Goal: Transaction & Acquisition: Purchase product/service

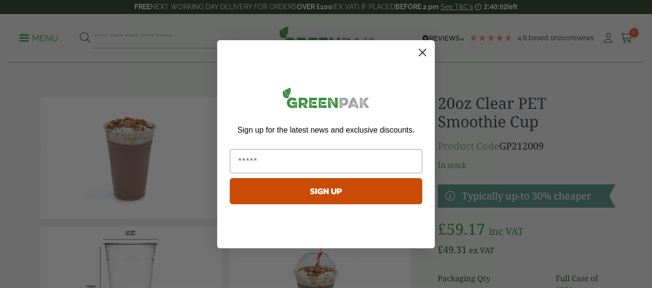
click at [424, 52] on circle "Close dialog" at bounding box center [423, 52] width 16 height 16
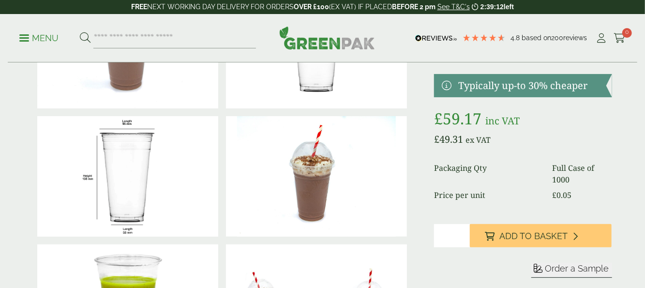
scroll to position [109, 0]
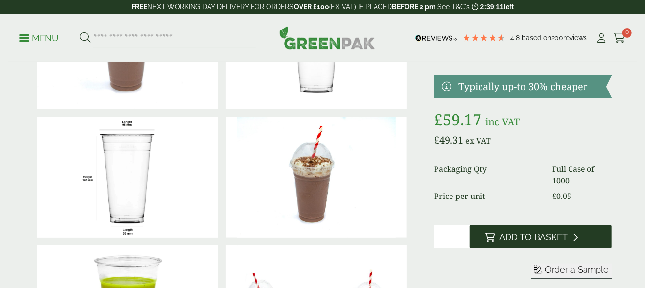
click at [505, 236] on span "Add to Basket" at bounding box center [534, 237] width 68 height 11
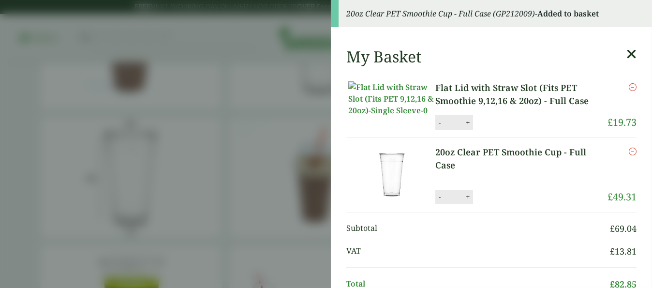
click at [626, 53] on icon at bounding box center [631, 54] width 10 height 14
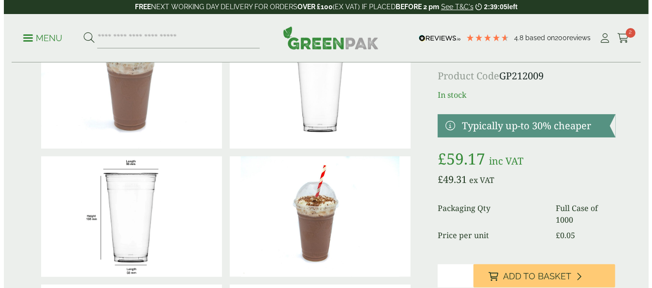
scroll to position [68, 0]
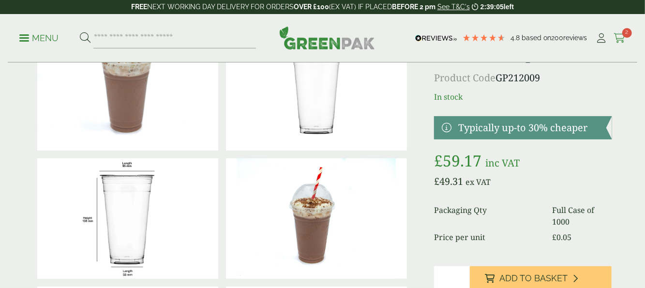
click at [616, 33] on icon at bounding box center [619, 38] width 12 height 10
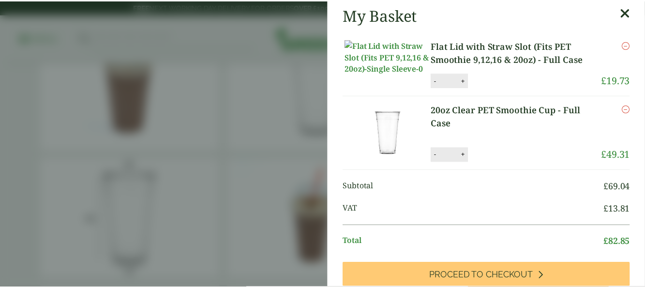
scroll to position [0, 0]
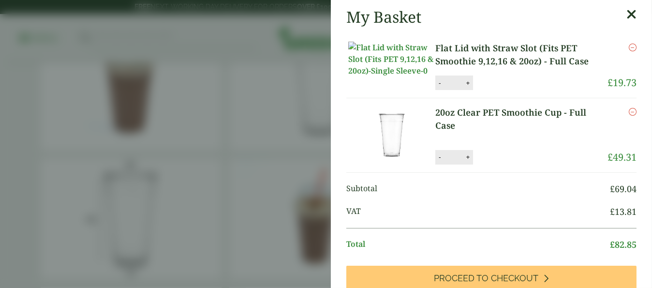
click at [626, 11] on icon at bounding box center [631, 15] width 10 height 14
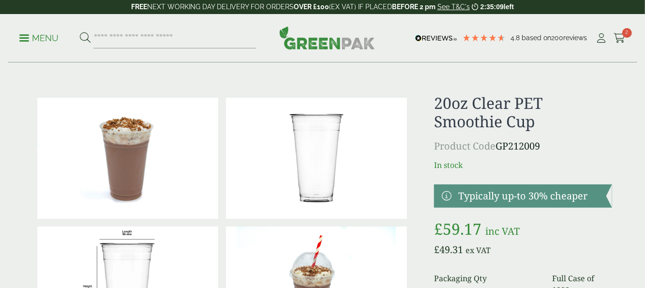
click at [47, 31] on ul "Menu" at bounding box center [137, 38] width 237 height 20
click at [40, 34] on p "Menu" at bounding box center [38, 38] width 39 height 12
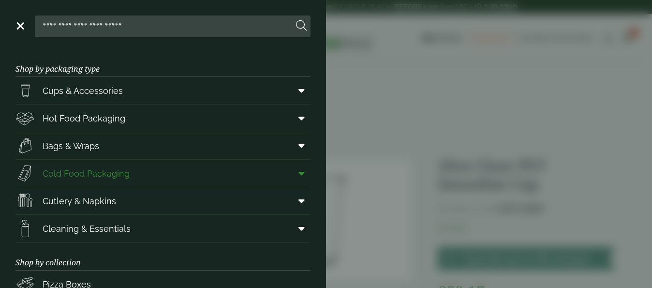
click at [199, 170] on link "Cold Food Packaging" at bounding box center [162, 173] width 295 height 27
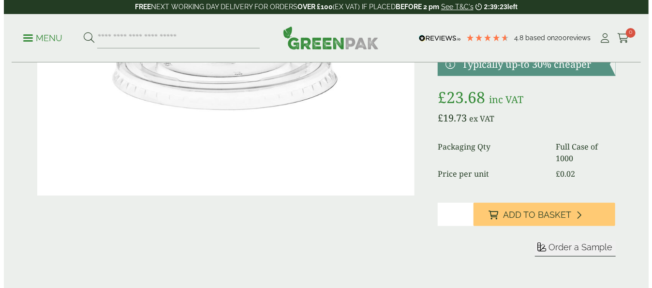
scroll to position [155, 0]
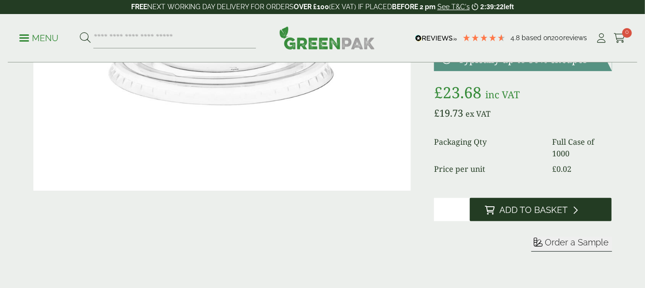
click at [514, 212] on span "Add to Basket" at bounding box center [534, 210] width 68 height 11
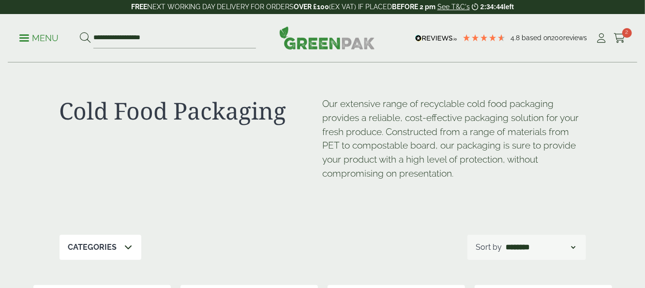
click at [127, 244] on icon at bounding box center [129, 247] width 8 height 8
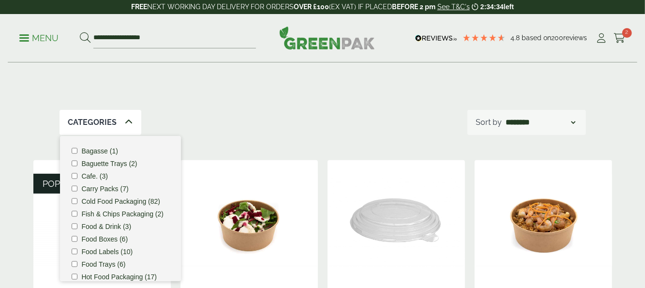
click at [47, 37] on p "Menu" at bounding box center [38, 38] width 39 height 12
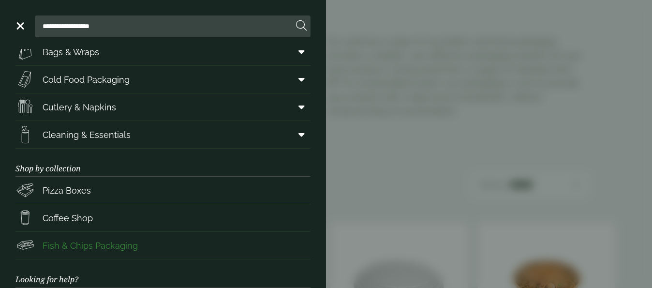
scroll to position [32, 0]
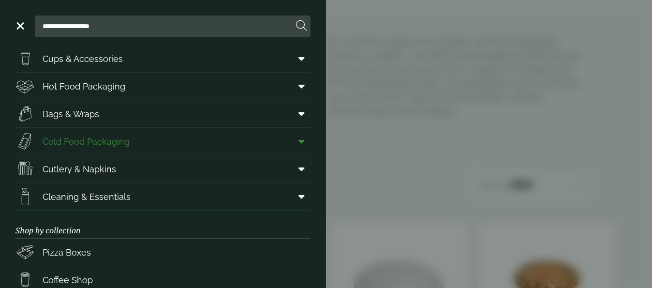
click at [298, 141] on span at bounding box center [300, 141] width 22 height 18
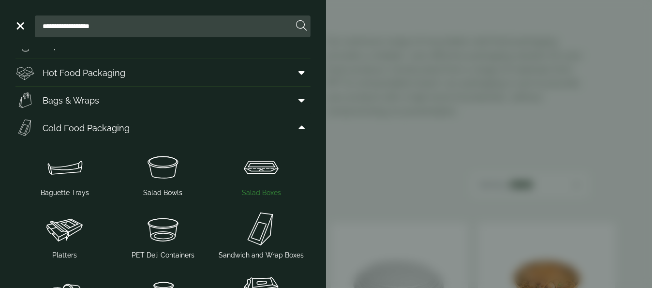
scroll to position [0, 0]
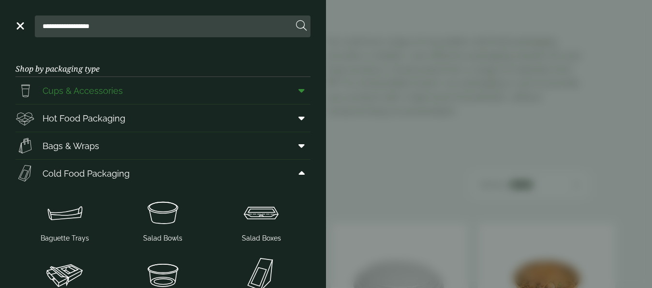
click at [298, 92] on span at bounding box center [300, 90] width 22 height 18
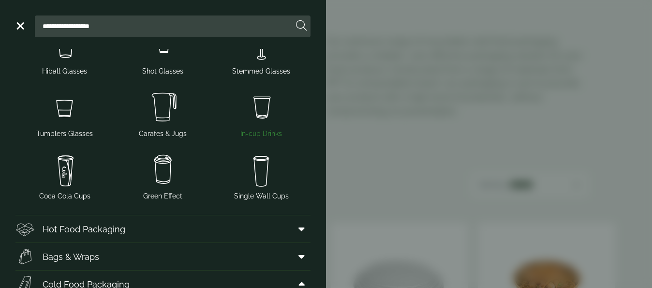
scroll to position [149, 0]
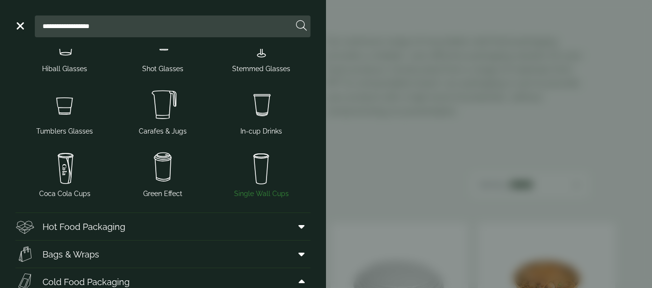
click at [260, 163] on img at bounding box center [261, 167] width 90 height 39
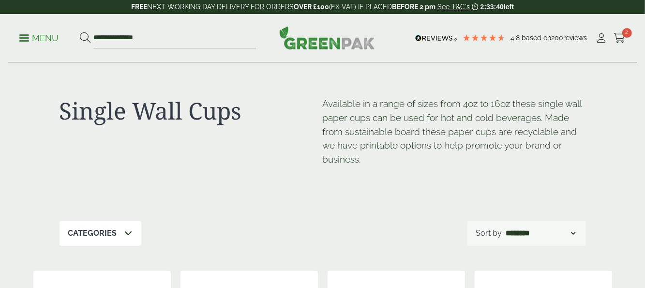
click at [49, 38] on p "Menu" at bounding box center [38, 38] width 39 height 12
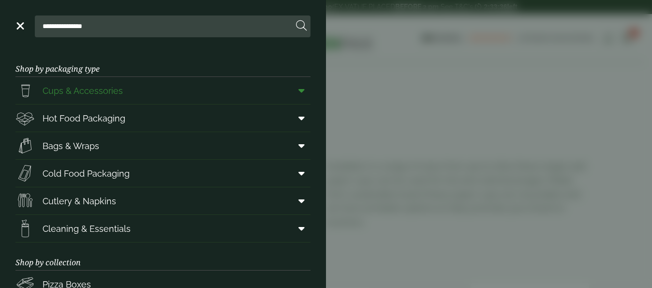
click at [298, 87] on icon at bounding box center [301, 91] width 6 height 10
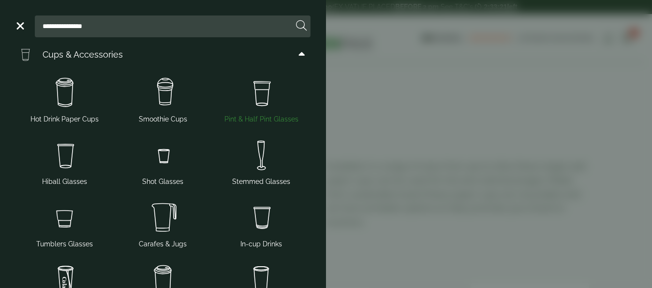
scroll to position [33, 0]
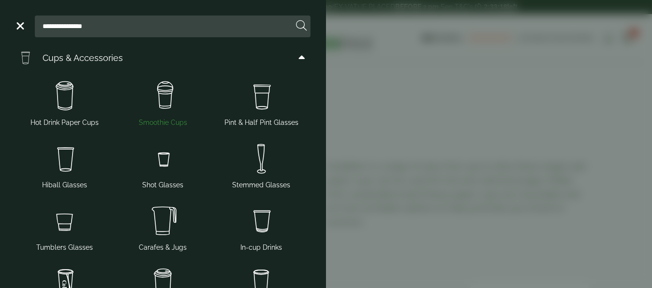
click at [168, 102] on img at bounding box center [163, 96] width 90 height 39
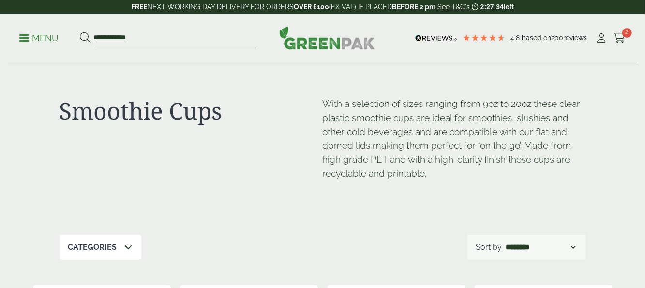
click at [24, 33] on p "Menu" at bounding box center [38, 38] width 39 height 12
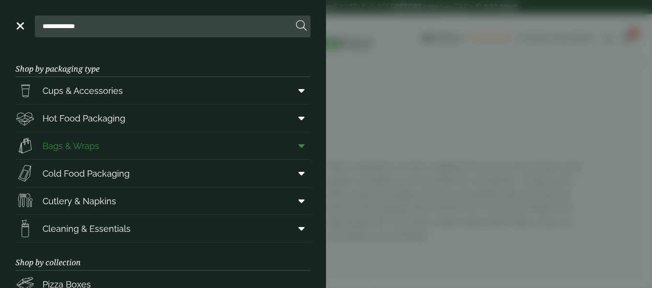
click at [230, 144] on link "Bags & Wraps" at bounding box center [162, 145] width 295 height 27
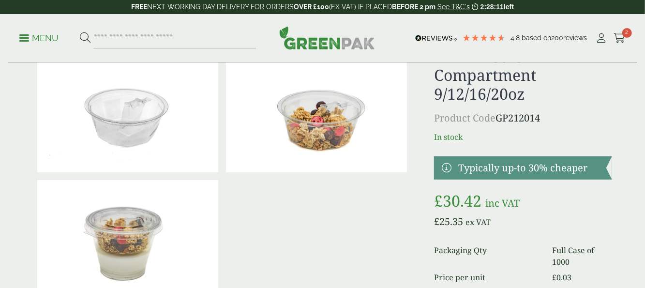
scroll to position [34, 0]
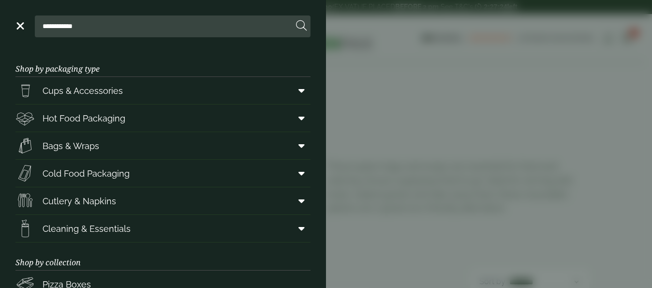
click at [403, 118] on aside "**********" at bounding box center [326, 144] width 652 height 288
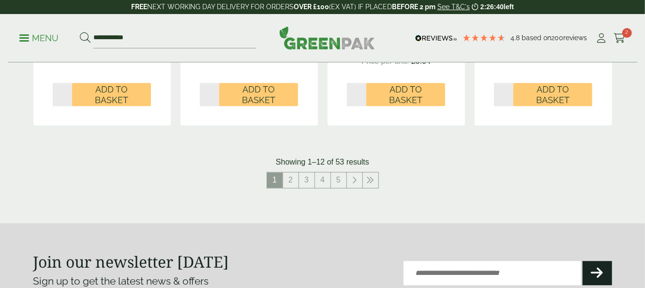
scroll to position [1106, 0]
click at [293, 174] on link "2" at bounding box center [290, 180] width 15 height 15
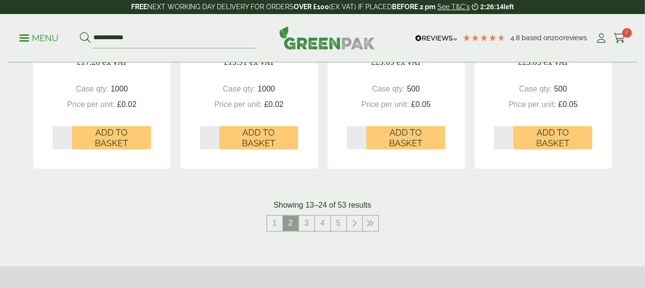
scroll to position [1039, 0]
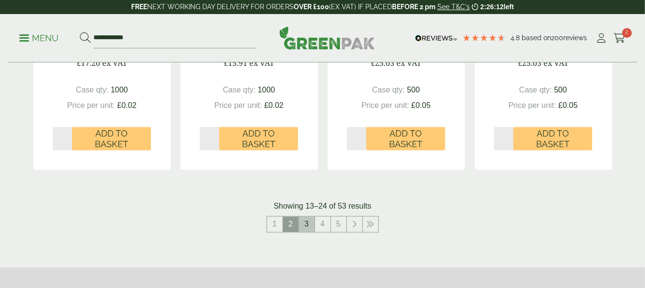
click at [308, 223] on link "3" at bounding box center [306, 223] width 15 height 15
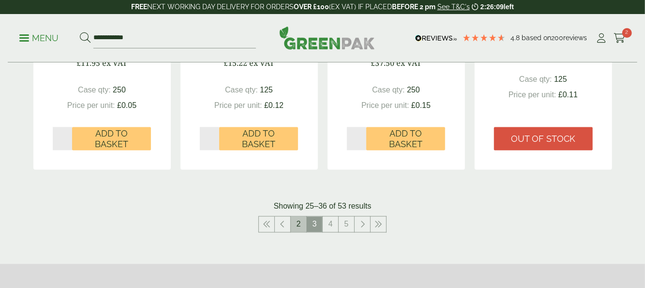
click at [299, 223] on link "2" at bounding box center [298, 223] width 15 height 15
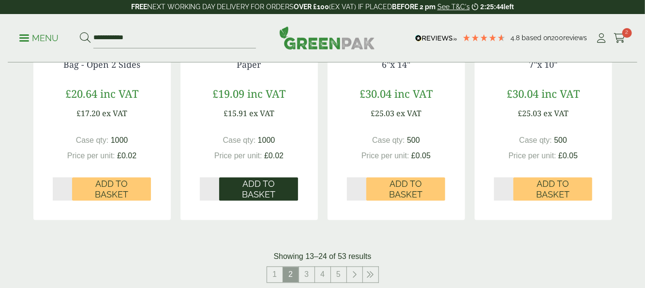
scroll to position [990, 0]
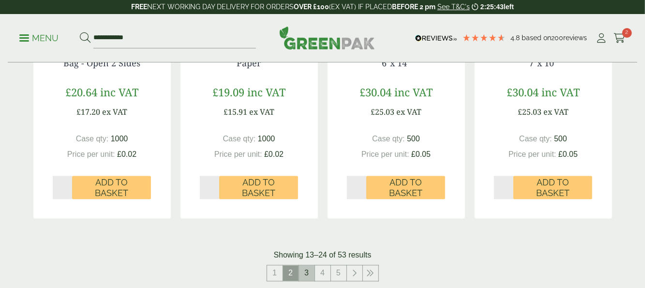
click at [312, 274] on link "3" at bounding box center [306, 272] width 15 height 15
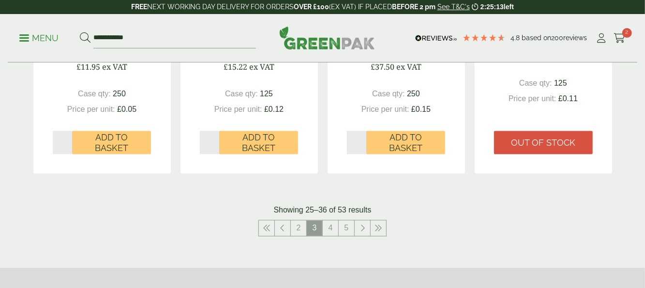
scroll to position [1036, 0]
click at [335, 224] on link "4" at bounding box center [330, 227] width 15 height 15
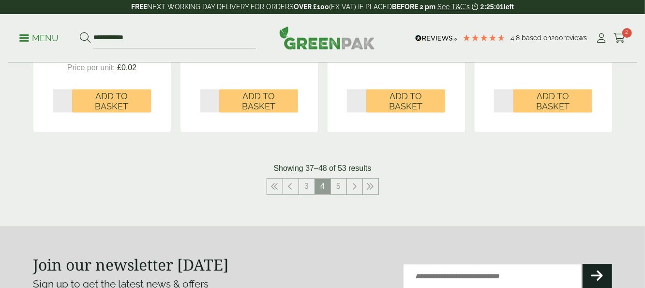
scroll to position [1087, 0]
click at [338, 187] on link "5" at bounding box center [338, 185] width 15 height 15
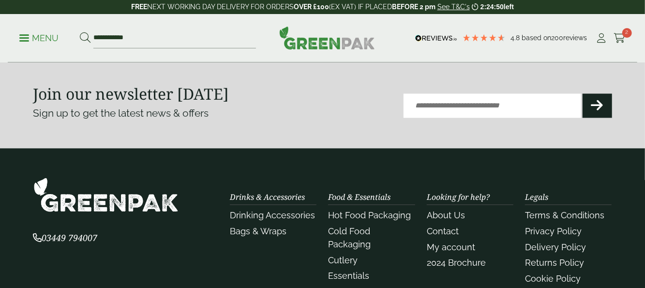
scroll to position [929, 0]
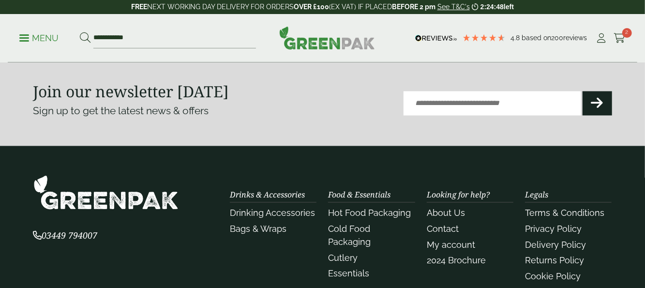
click at [352, 213] on link "Hot Food Packaging" at bounding box center [369, 213] width 83 height 10
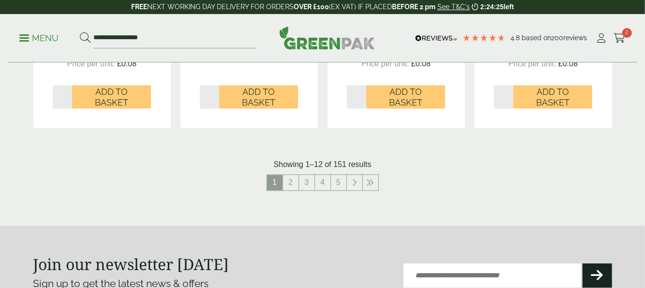
scroll to position [1143, 0]
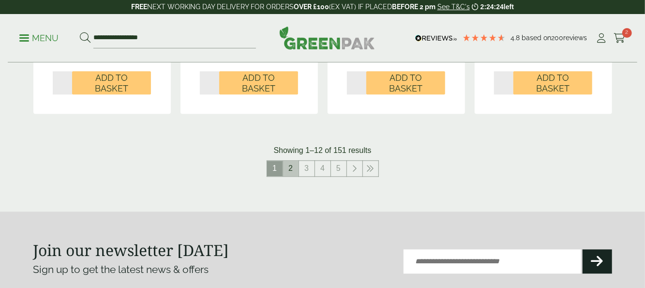
click at [290, 166] on link "2" at bounding box center [290, 168] width 15 height 15
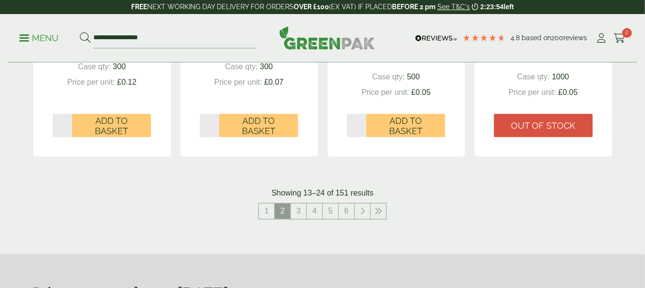
scroll to position [1122, 0]
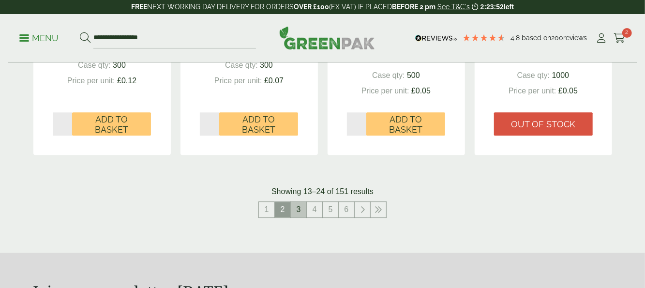
click at [298, 212] on link "3" at bounding box center [298, 209] width 15 height 15
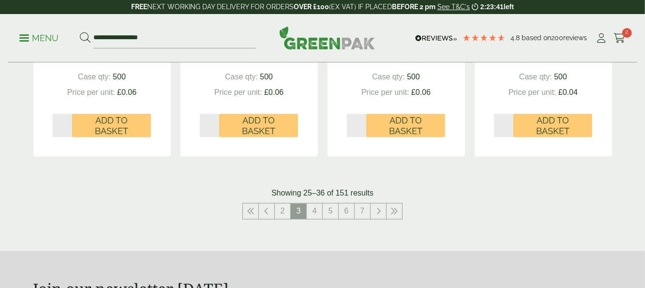
scroll to position [1123, 0]
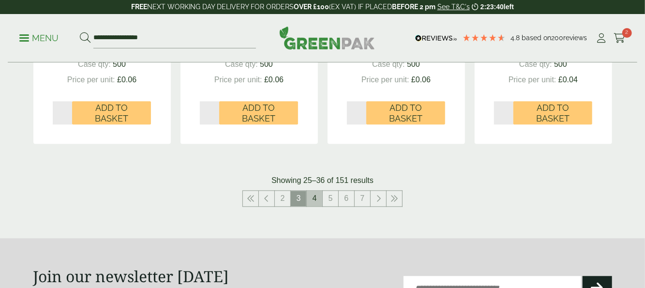
click at [317, 200] on link "4" at bounding box center [314, 198] width 15 height 15
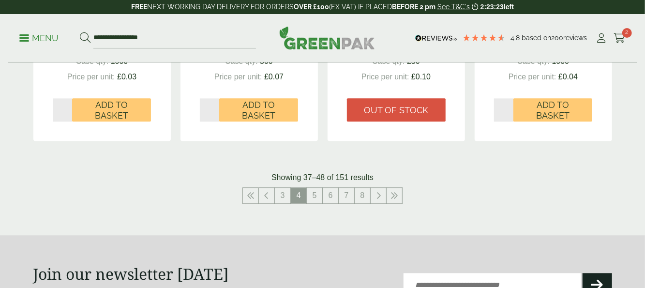
scroll to position [1116, 0]
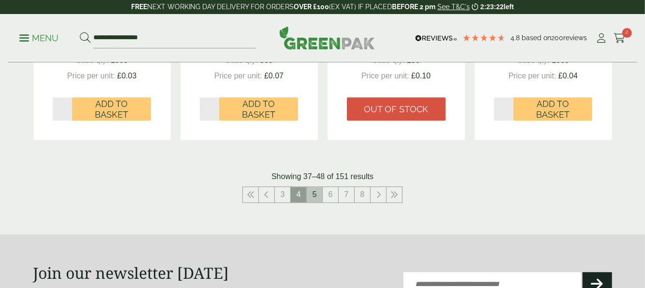
click at [315, 193] on link "5" at bounding box center [314, 194] width 15 height 15
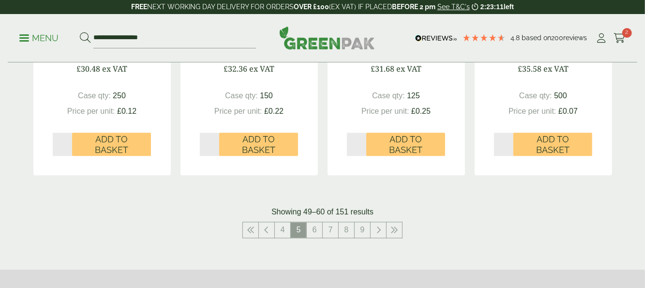
scroll to position [1082, 0]
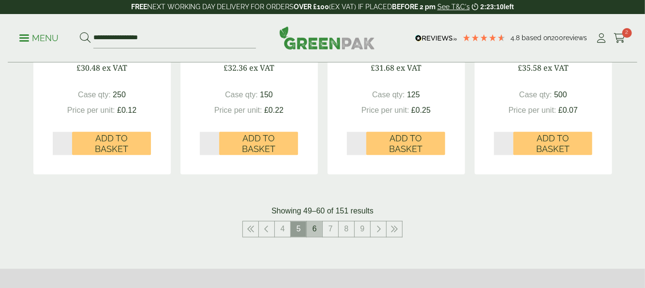
click at [318, 231] on link "6" at bounding box center [314, 228] width 15 height 15
click at [317, 223] on link "7" at bounding box center [314, 228] width 15 height 15
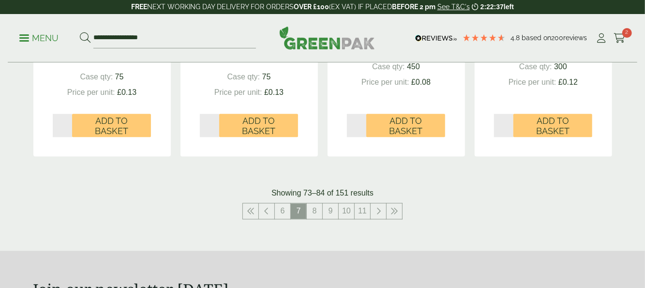
scroll to position [1122, 0]
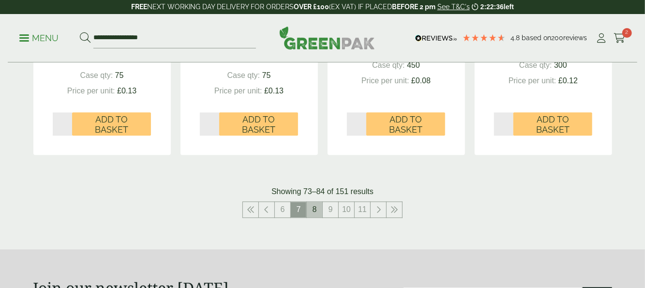
click at [314, 206] on link "8" at bounding box center [314, 209] width 15 height 15
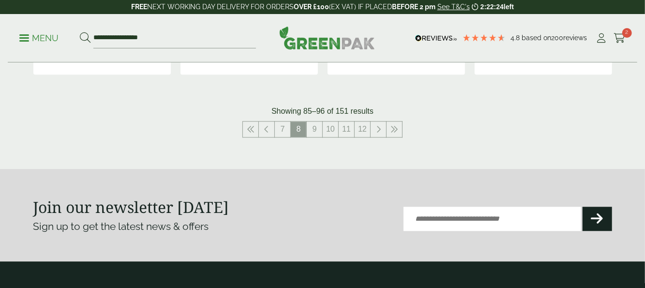
scroll to position [1183, 0]
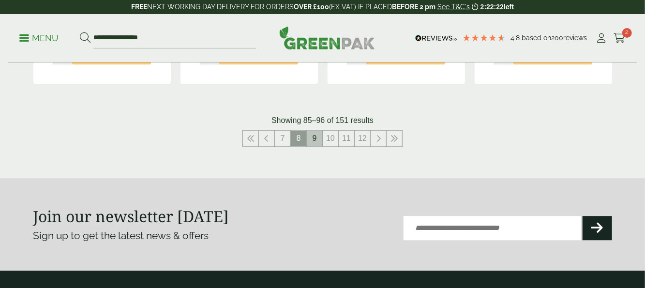
click at [312, 135] on link "9" at bounding box center [314, 138] width 15 height 15
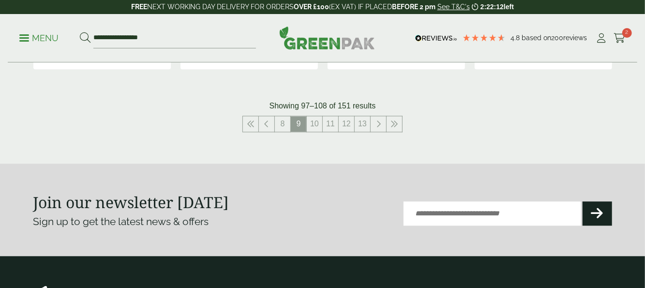
scroll to position [1167, 0]
